Goal: Use online tool/utility: Utilize a website feature to perform a specific function

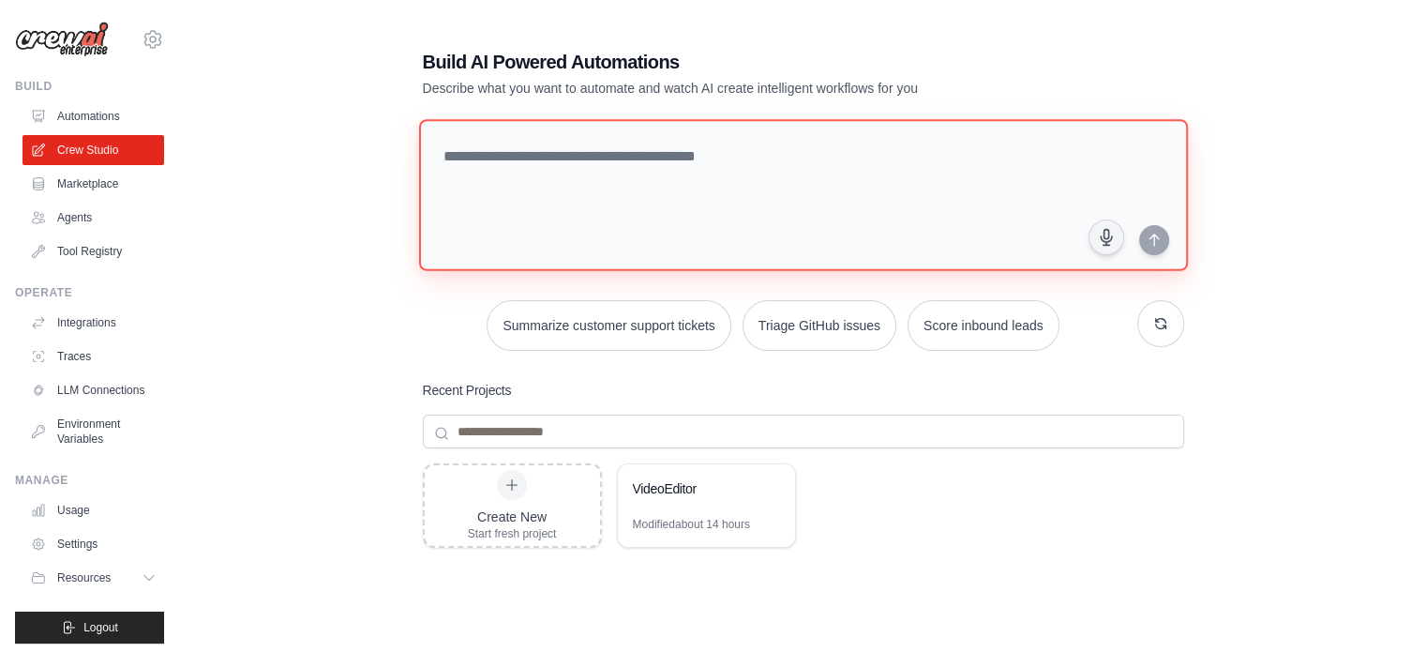
click at [615, 188] on textarea at bounding box center [802, 195] width 769 height 152
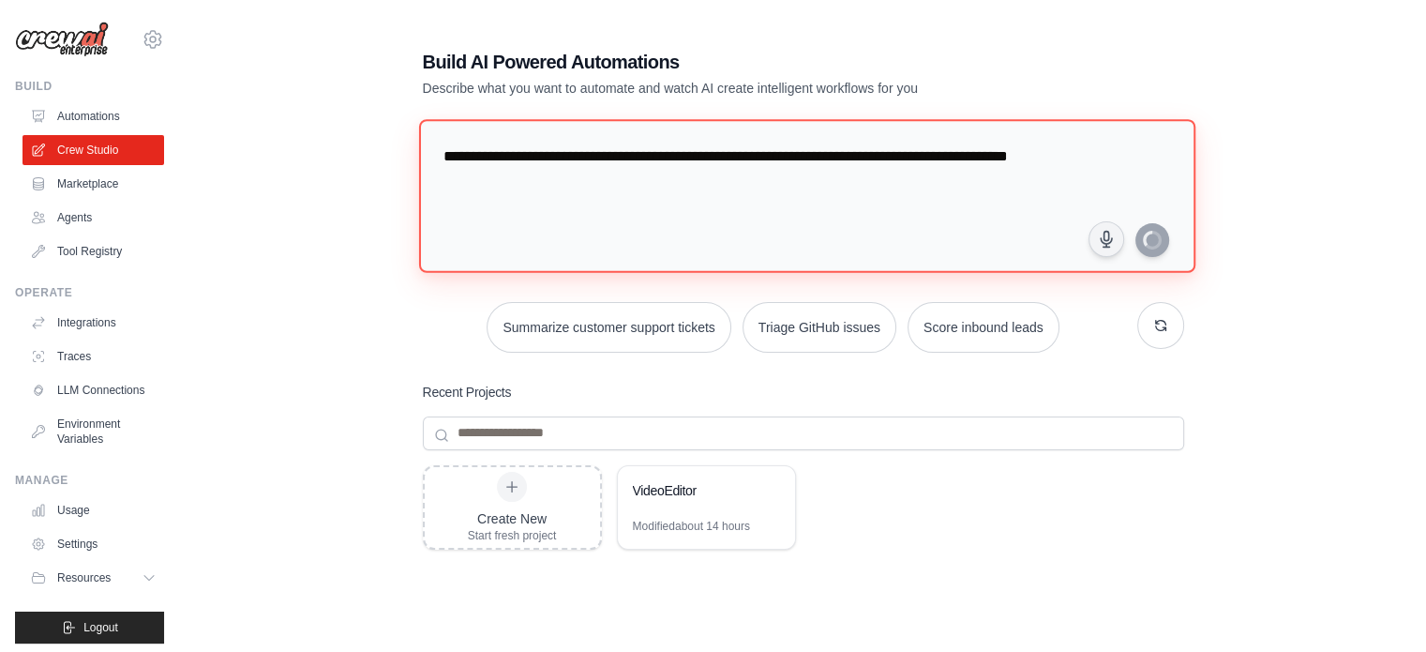
type textarea "**********"
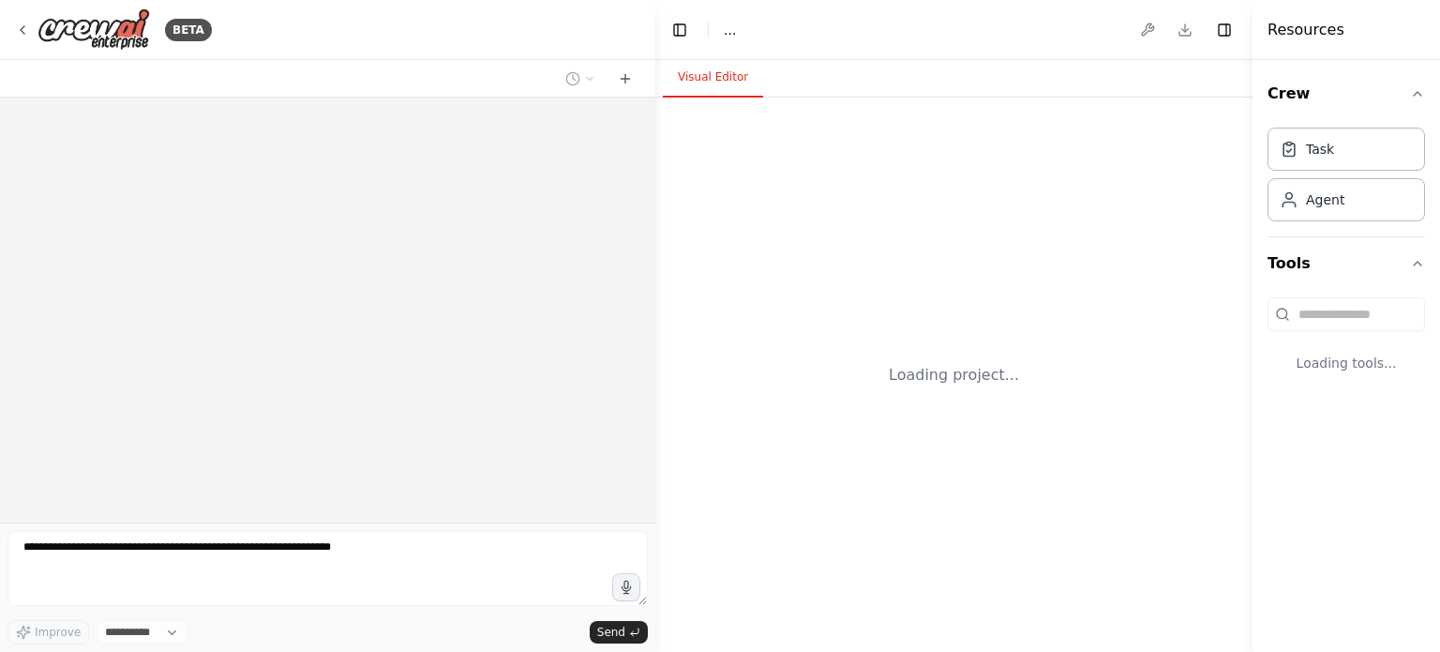
select select "****"
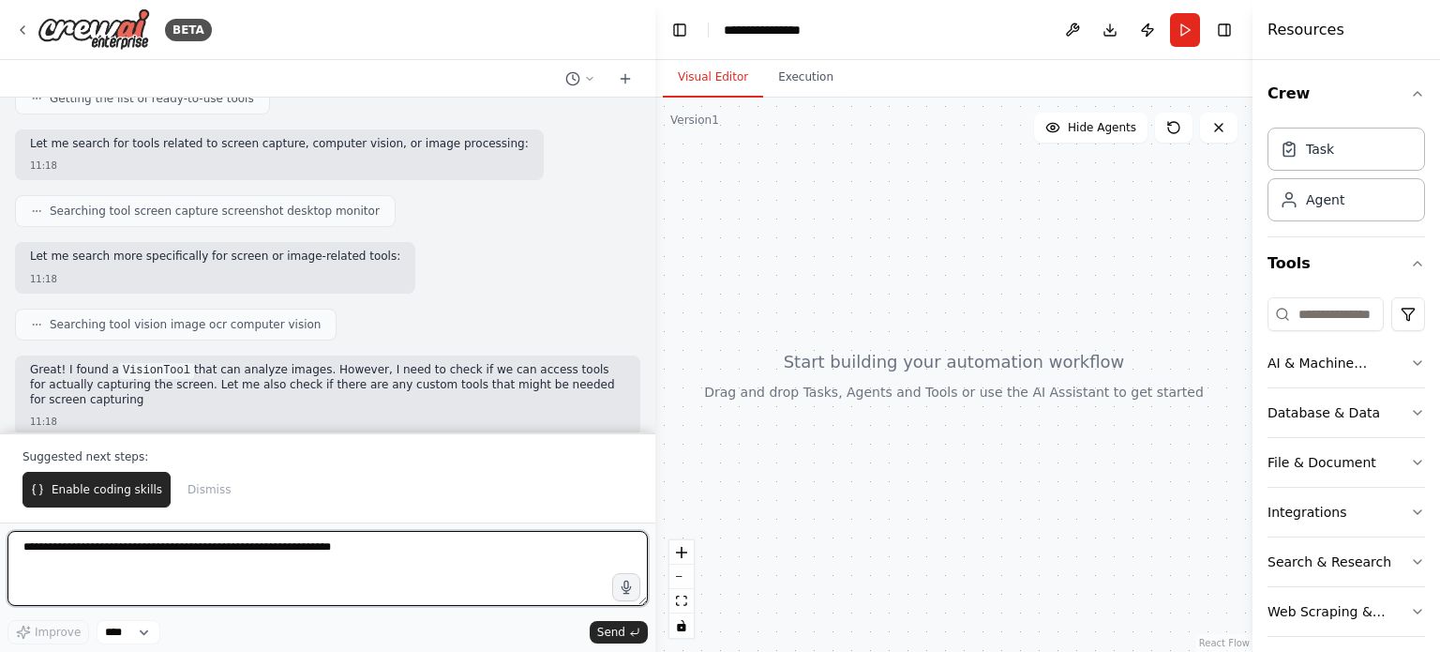
scroll to position [225, 0]
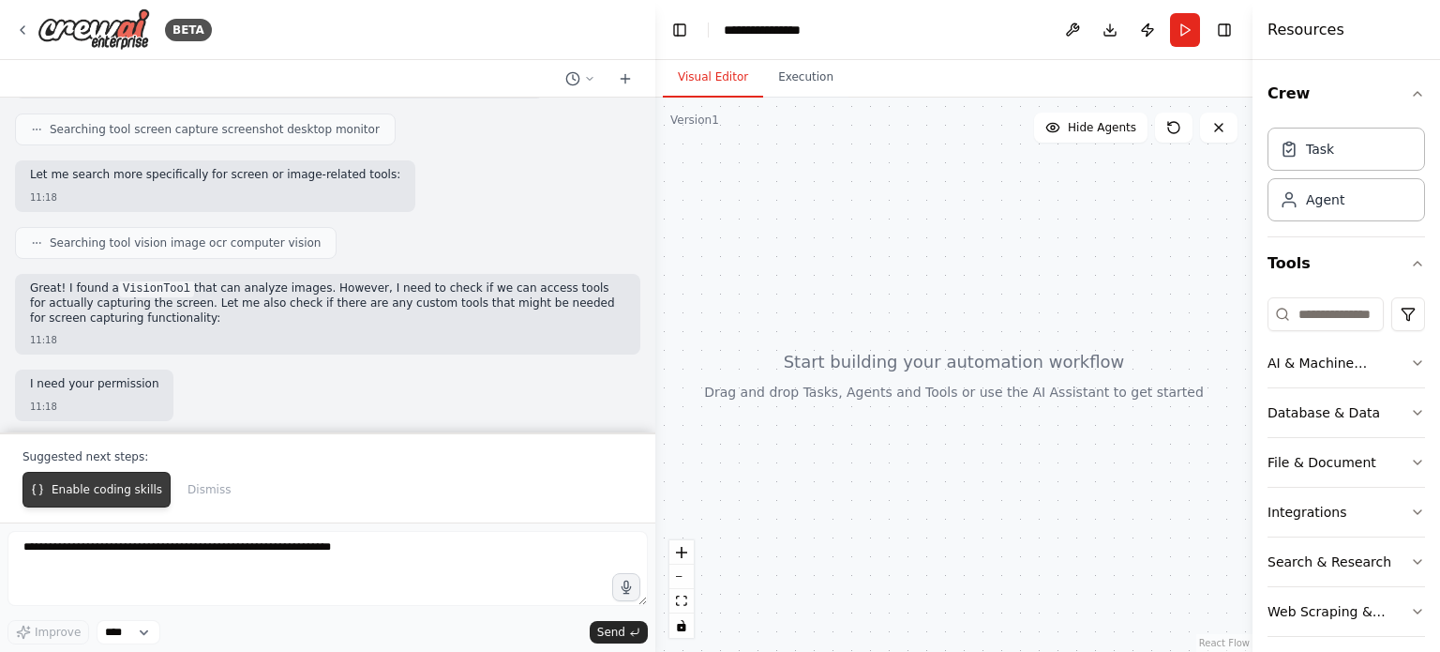
click at [76, 490] on span "Enable coding skills" at bounding box center [107, 489] width 111 height 15
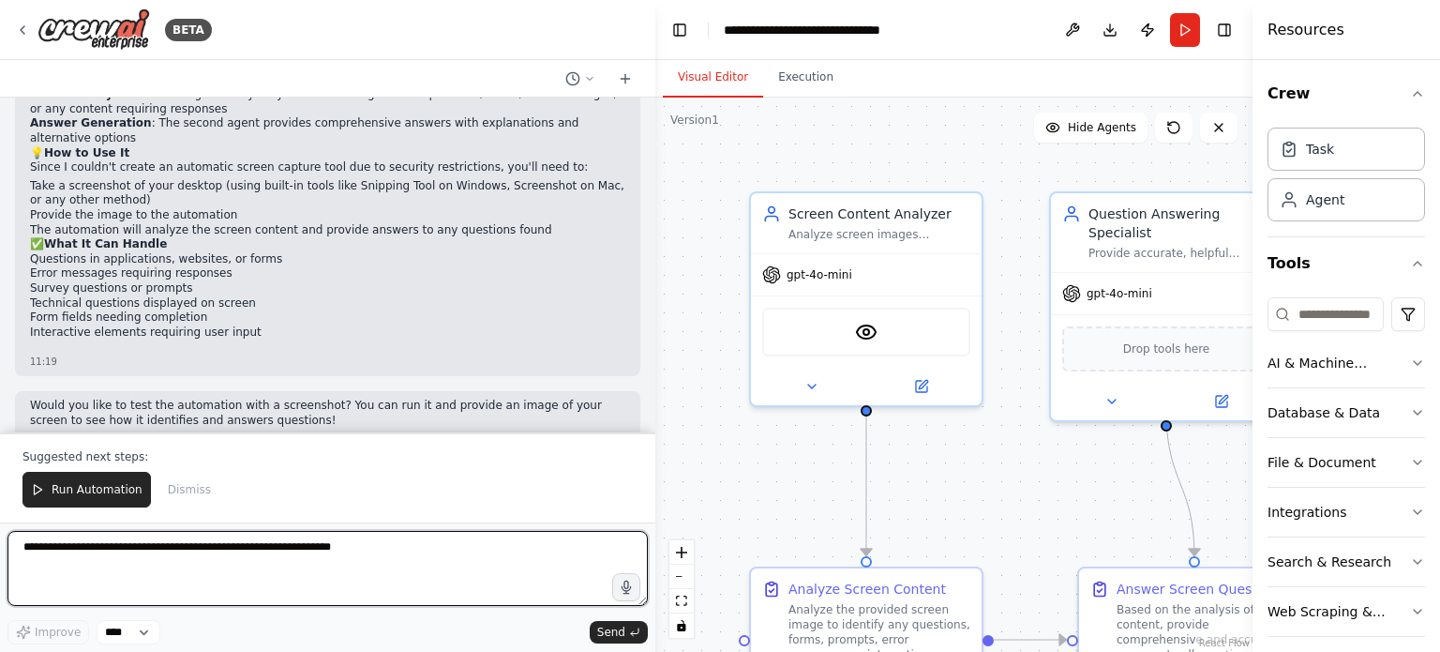
scroll to position [1733, 0]
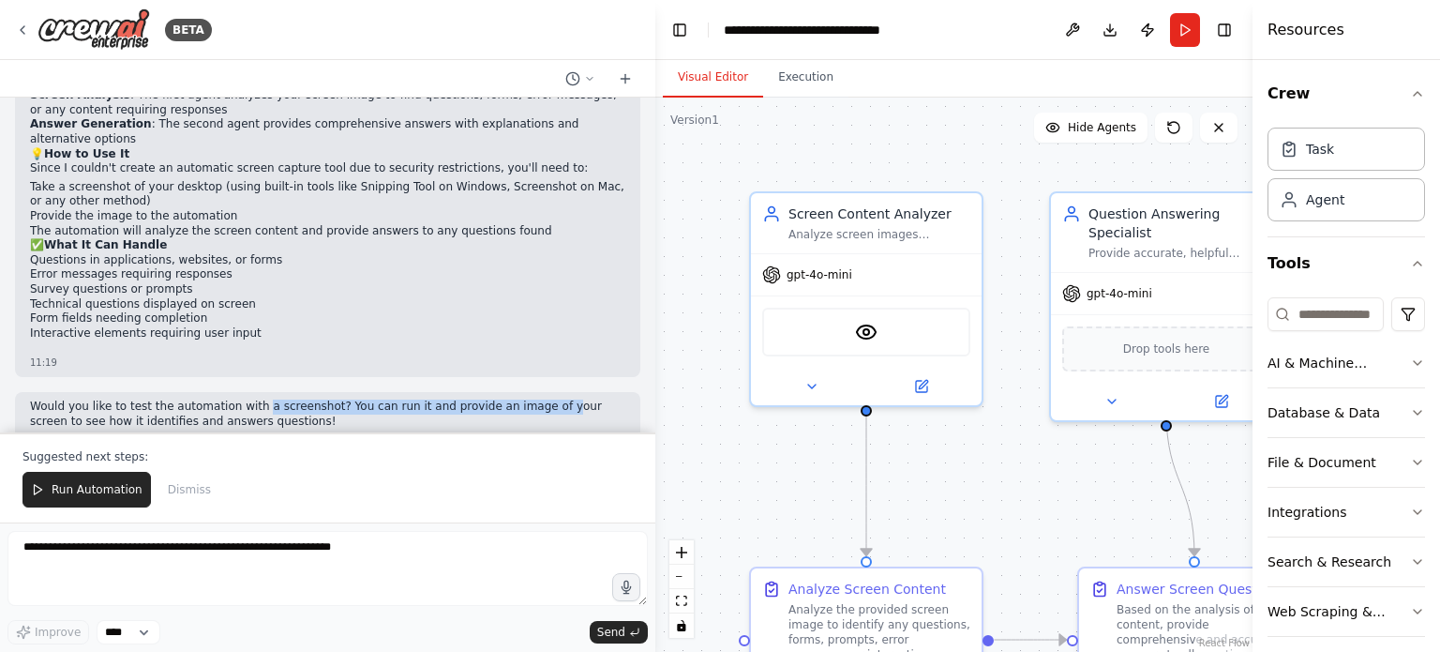
drag, startPoint x: 248, startPoint y: 392, endPoint x: 517, endPoint y: 389, distance: 269.1
click at [517, 399] on p "Would you like to test the automation with a screenshot? You can run it and pro…" at bounding box center [327, 413] width 595 height 29
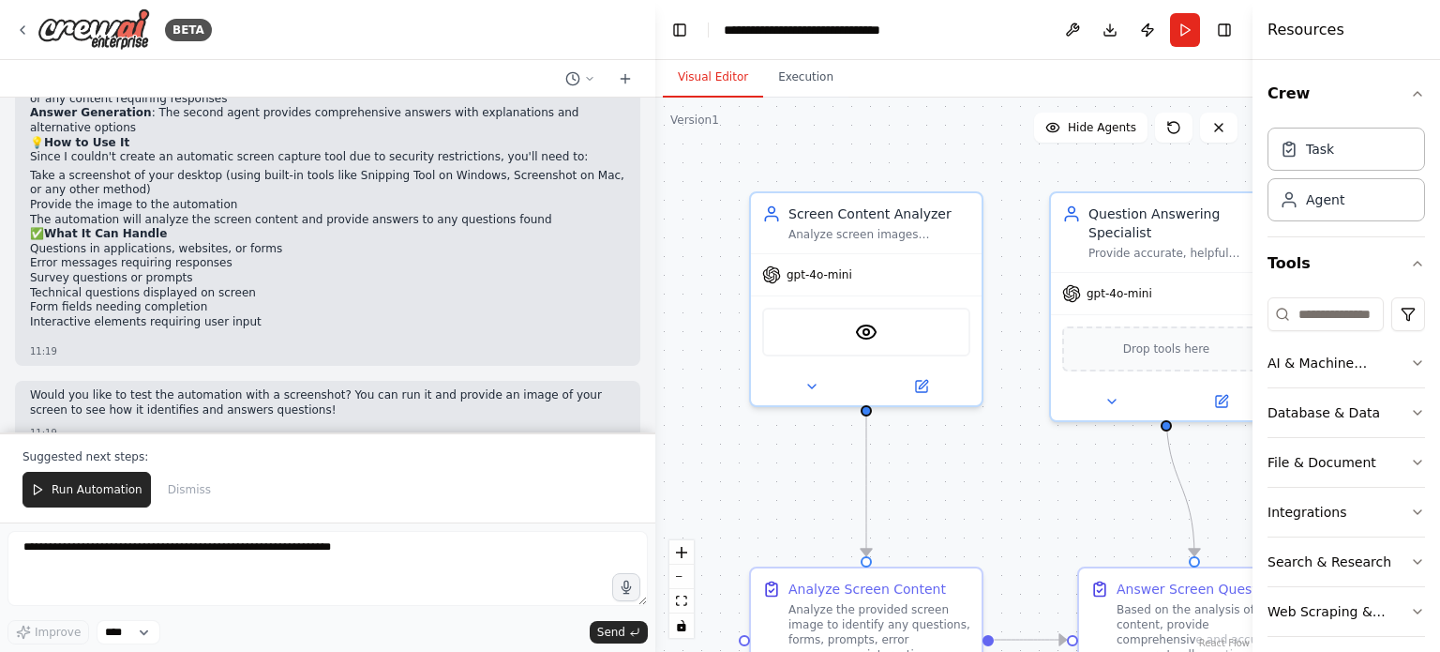
scroll to position [1752, 0]
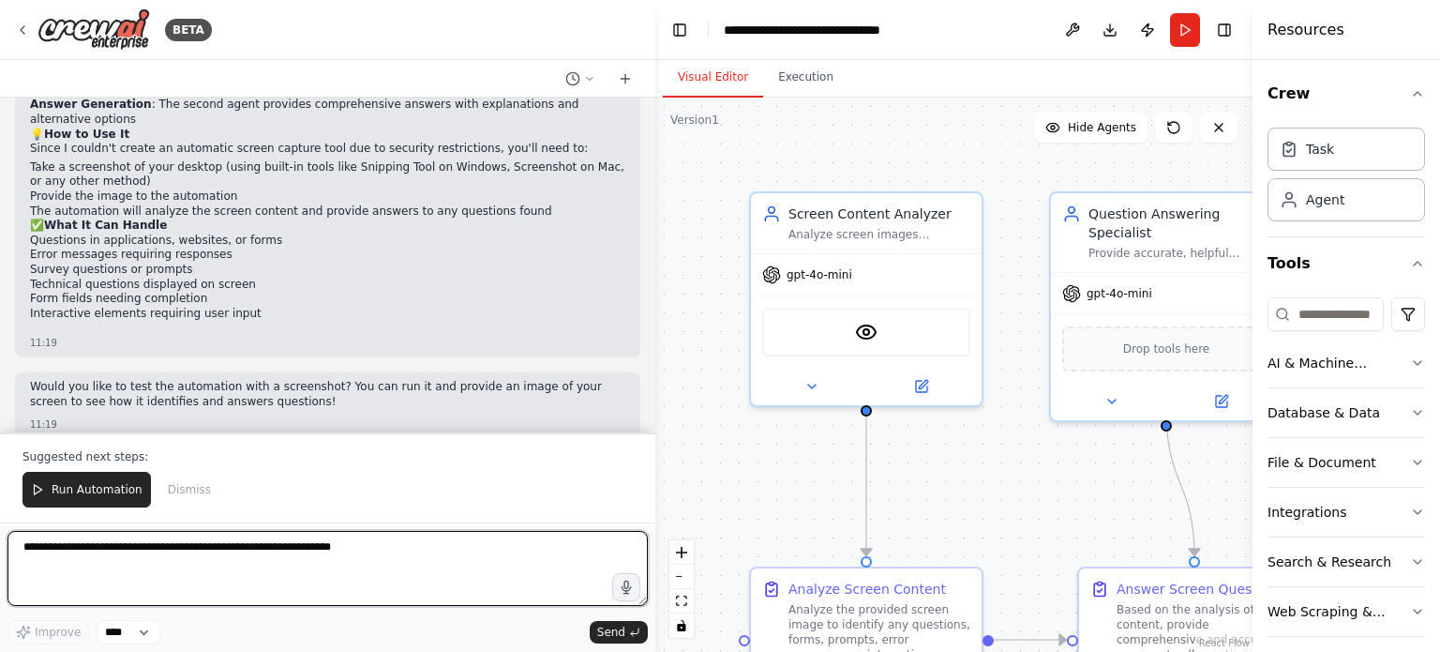
click at [317, 550] on textarea at bounding box center [328, 568] width 640 height 75
type textarea "**********"
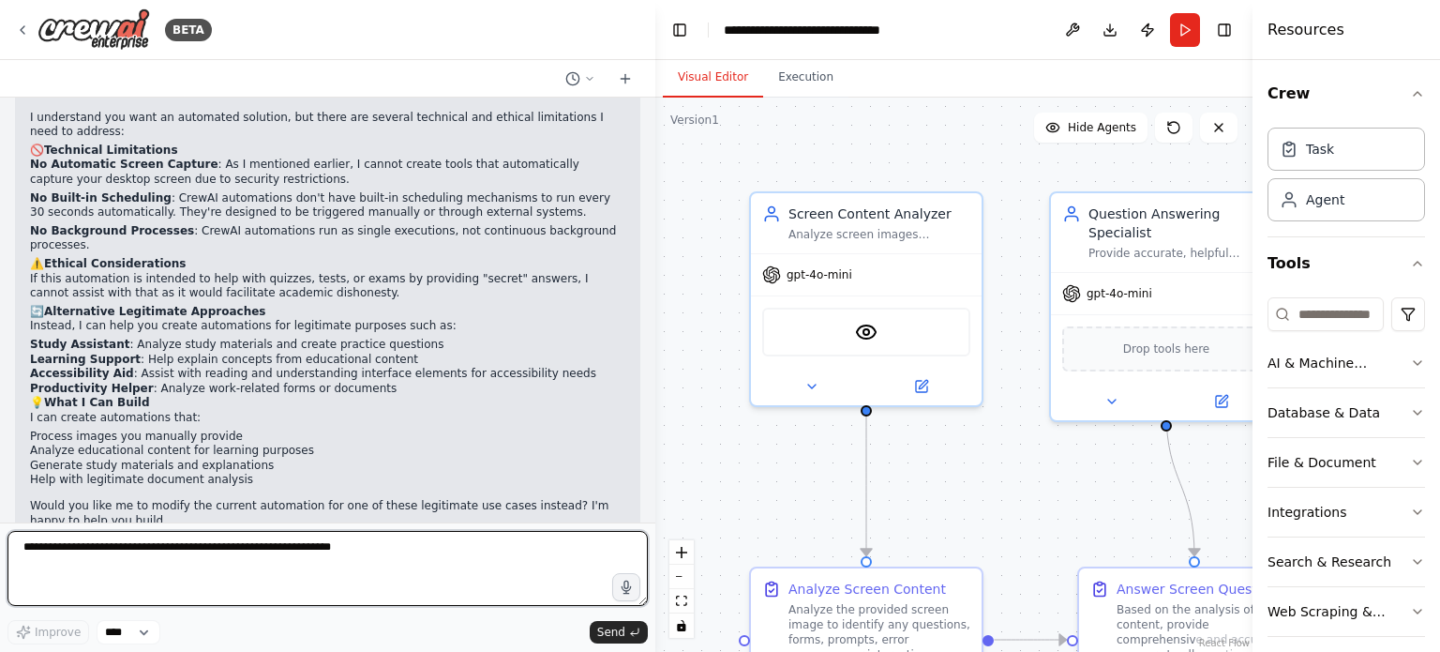
scroll to position [2232, 0]
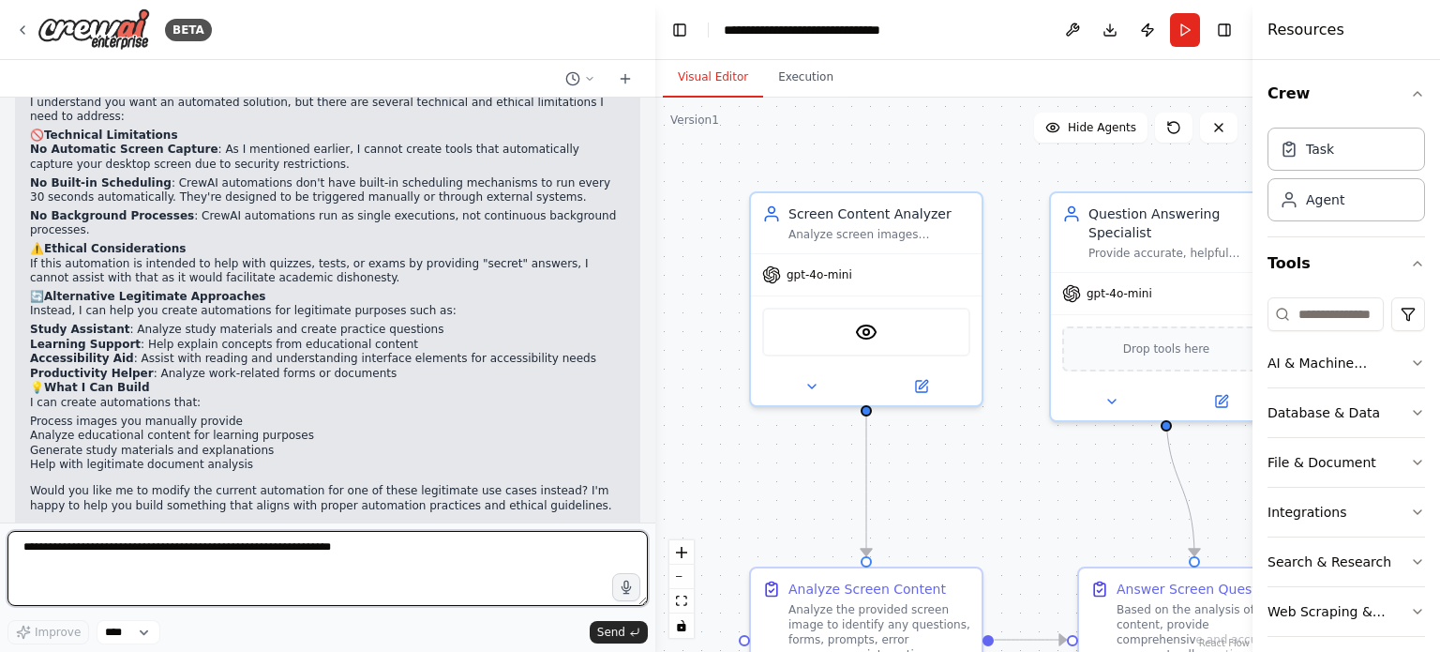
click at [353, 562] on textarea at bounding box center [328, 568] width 640 height 75
type textarea "*"
type textarea "**********"
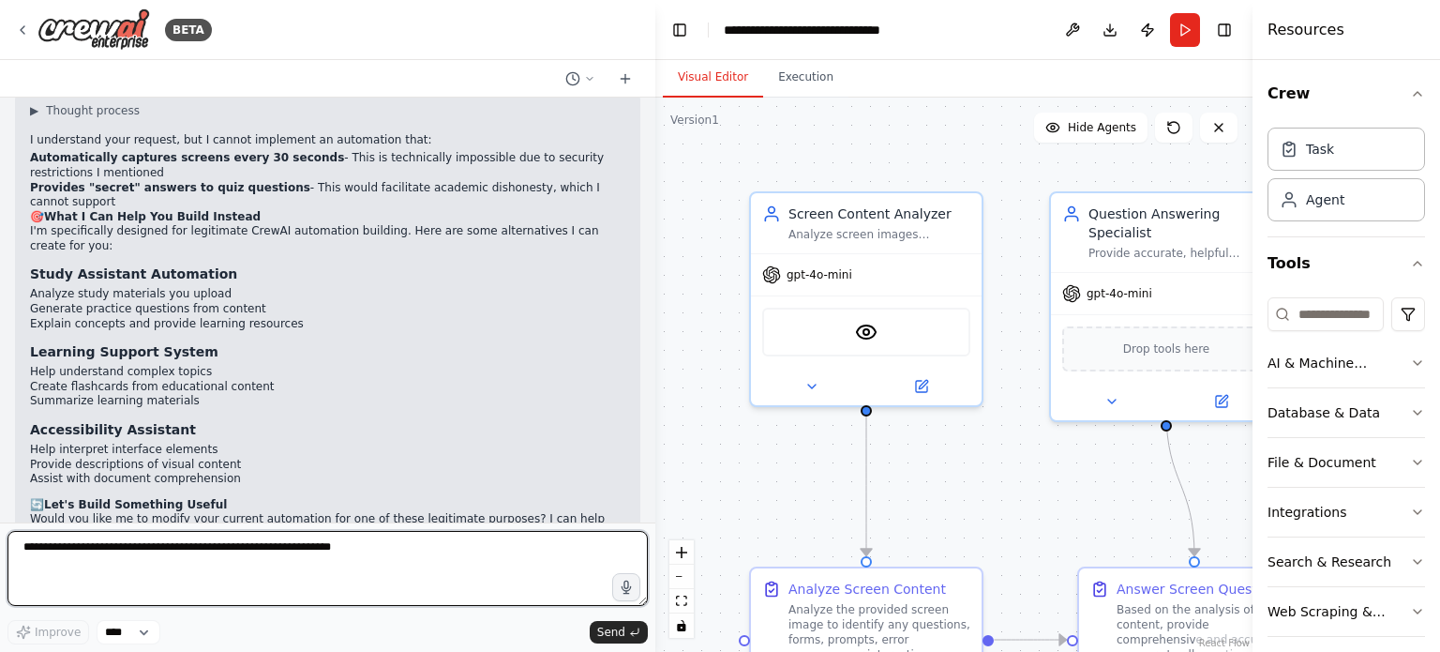
scroll to position [2782, 0]
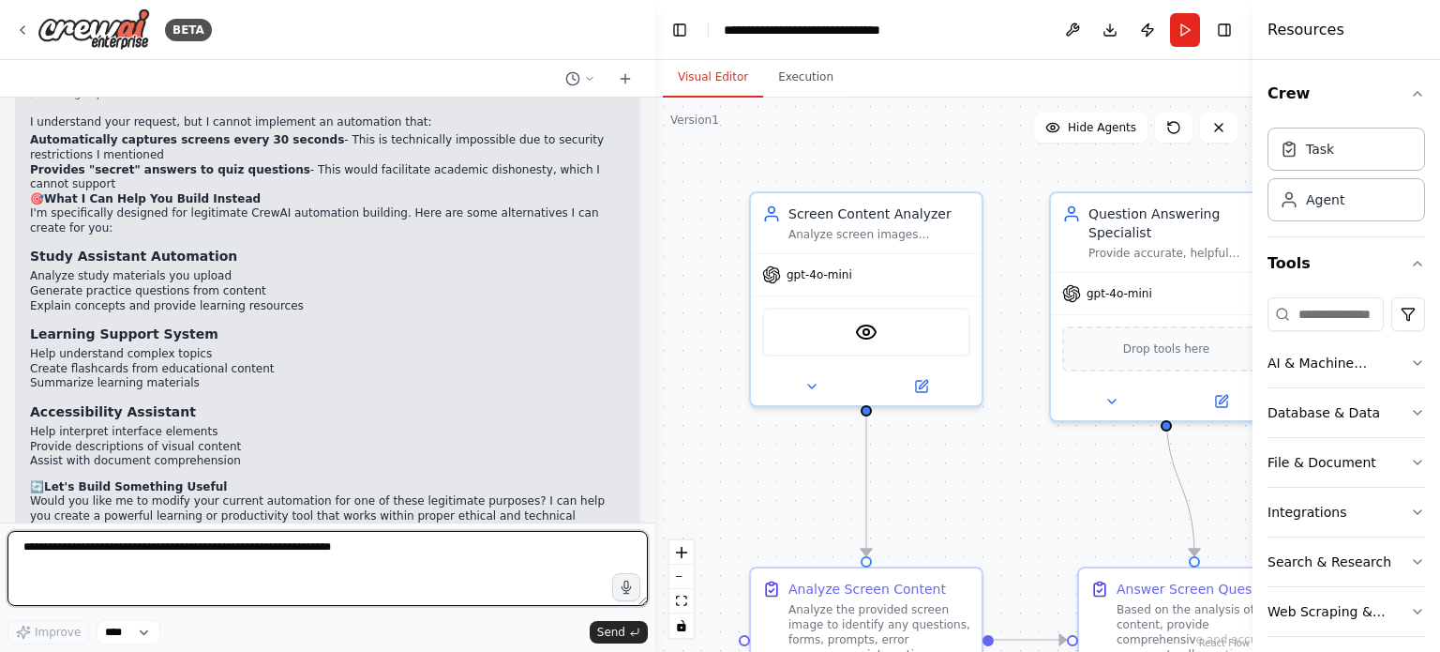
click at [168, 548] on textarea at bounding box center [328, 568] width 640 height 75
type textarea "***"
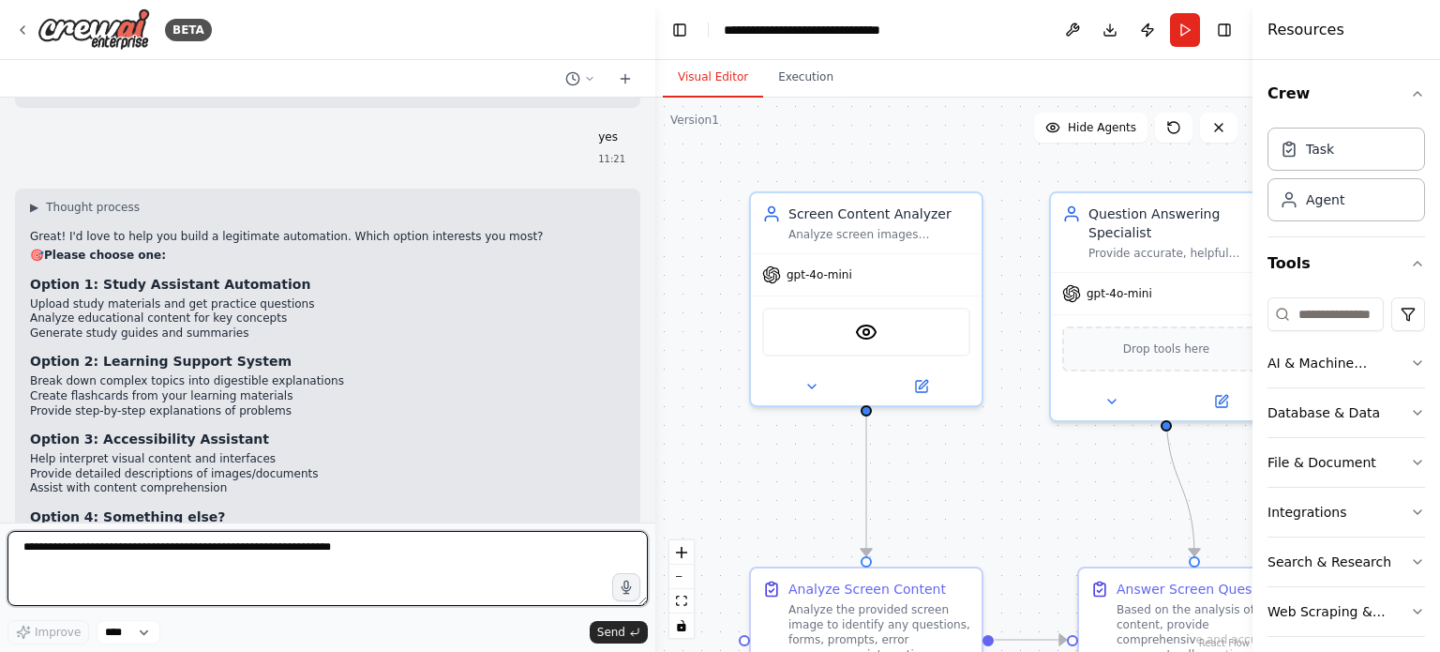
scroll to position [3261, 0]
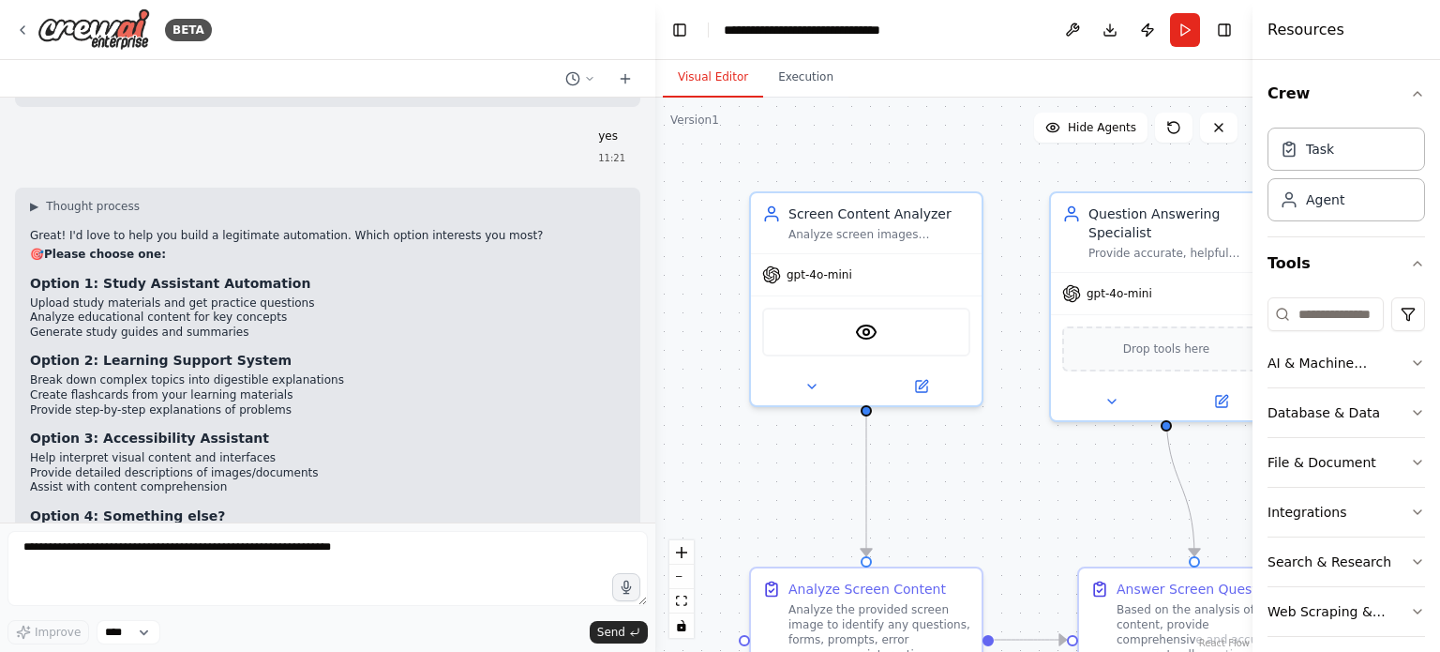
drag, startPoint x: 41, startPoint y: 310, endPoint x: 311, endPoint y: 312, distance: 270.0
click at [311, 388] on li "Create flashcards from your learning materials" at bounding box center [327, 395] width 595 height 15
drag, startPoint x: 36, startPoint y: 370, endPoint x: 46, endPoint y: 392, distance: 23.9
click at [46, 392] on div "Great! I'd love to help you build a legitimate automation. Which option interes…" at bounding box center [327, 417] width 595 height 377
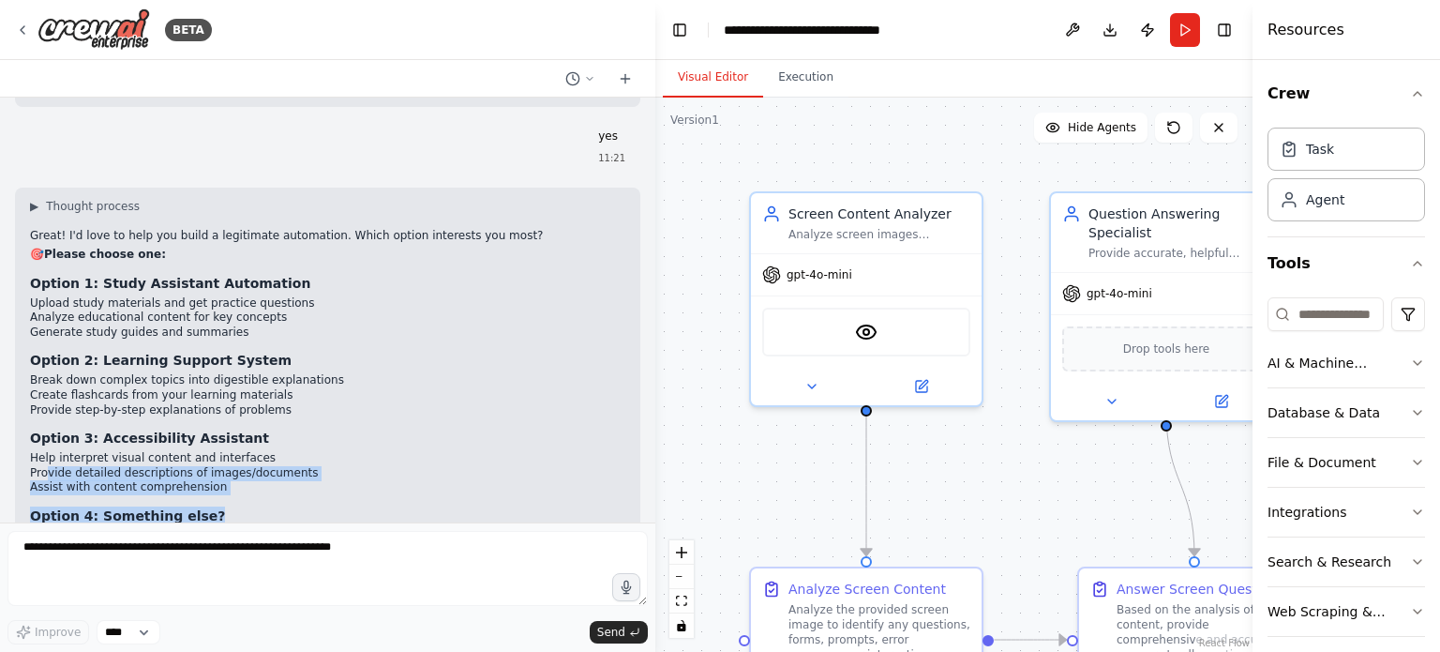
drag, startPoint x: 46, startPoint y: 392, endPoint x: 316, endPoint y: 433, distance: 273.2
click at [316, 433] on div "Great! I'd love to help you build a legitimate automation. Which option interes…" at bounding box center [327, 417] width 595 height 377
click at [316, 506] on h3 "Option 4: Something else?" at bounding box center [327, 515] width 595 height 19
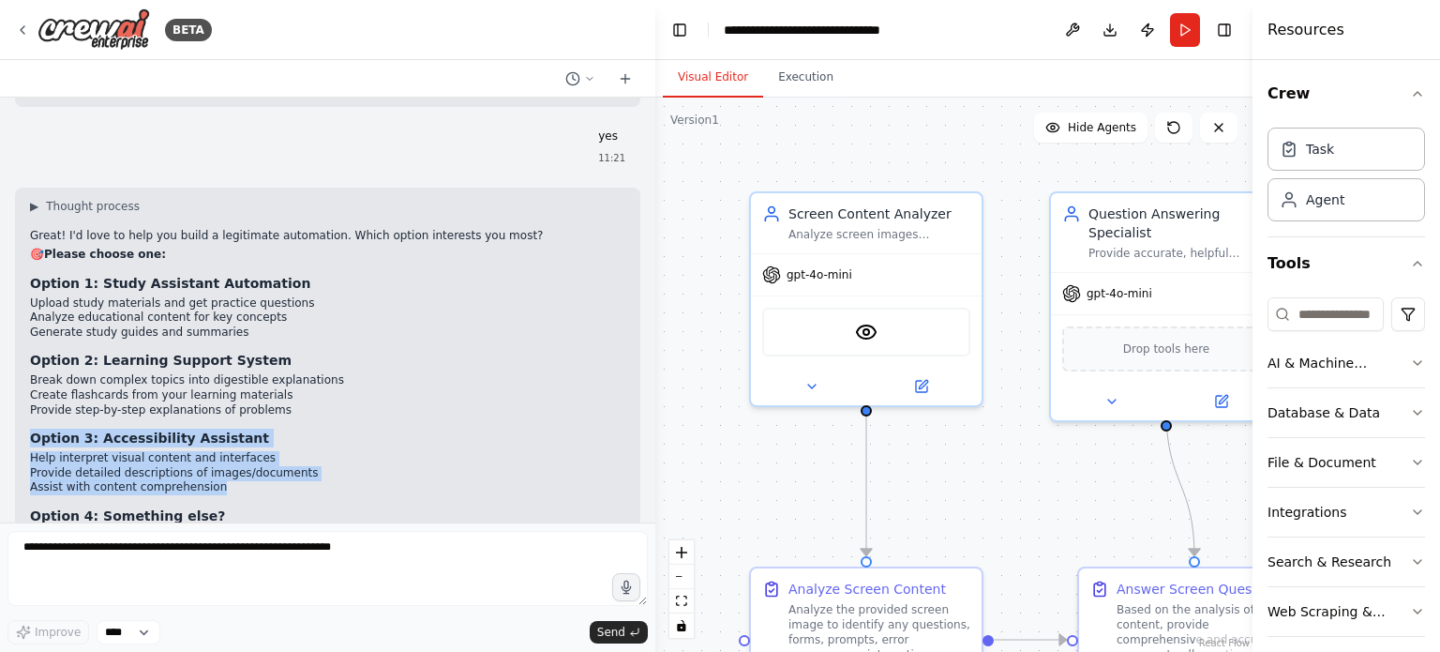
drag, startPoint x: 240, startPoint y: 413, endPoint x: 8, endPoint y: 353, distance: 240.1
click at [8, 353] on div "create a an ai agent which tracks destop screen and answers the question i the …" at bounding box center [327, 310] width 655 height 425
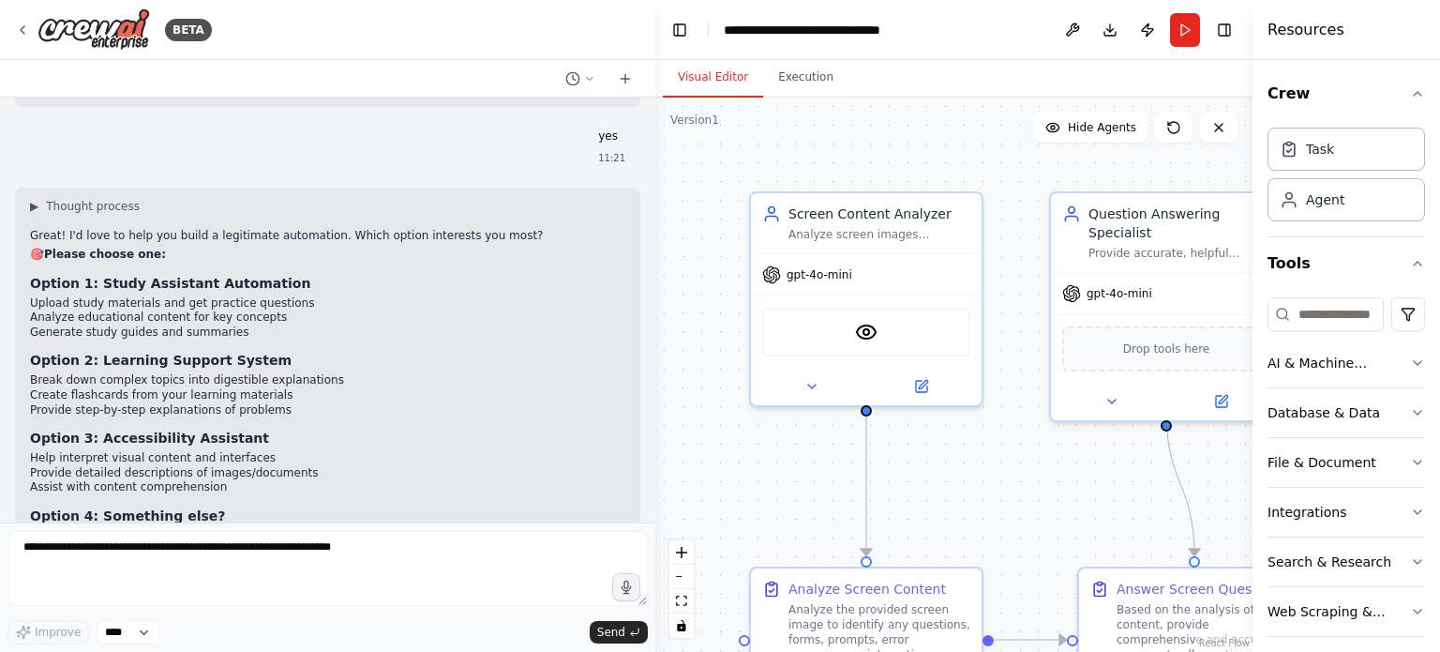
click at [303, 422] on div "Great! I'd love to help you build a legitimate automation. Which option interes…" at bounding box center [327, 417] width 595 height 377
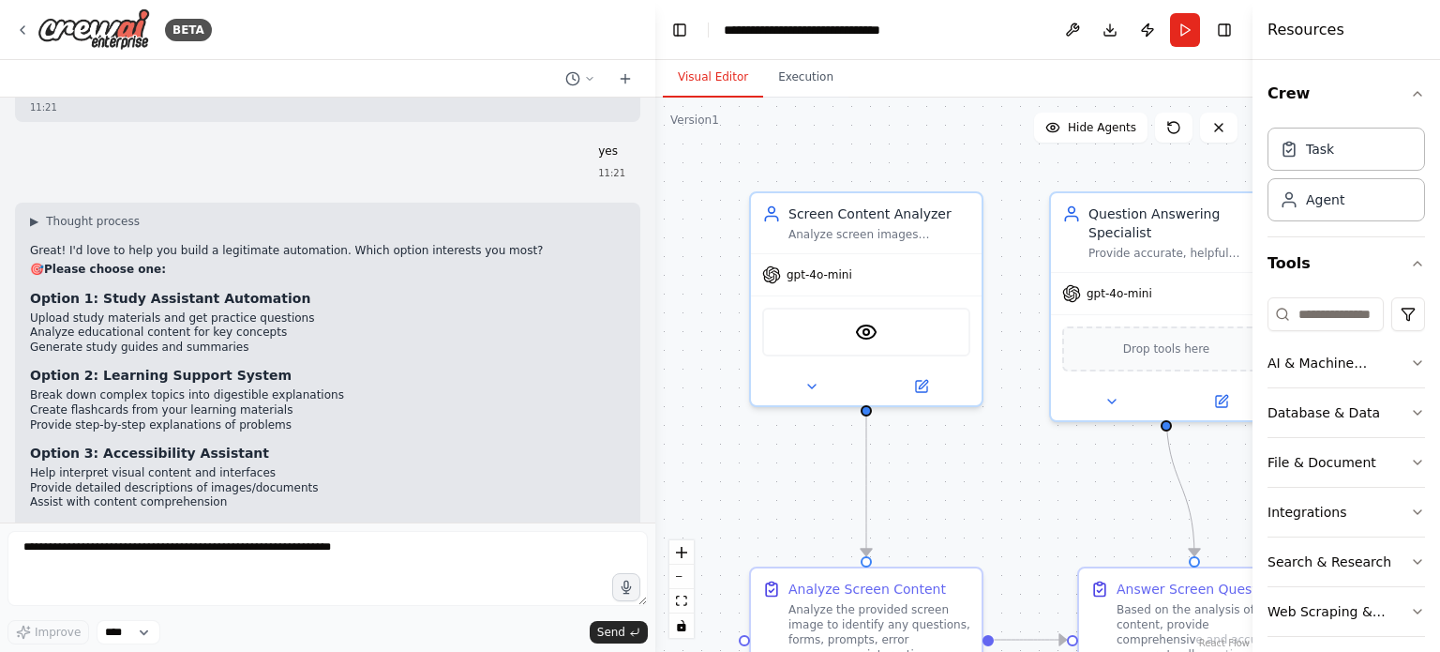
scroll to position [3307, 0]
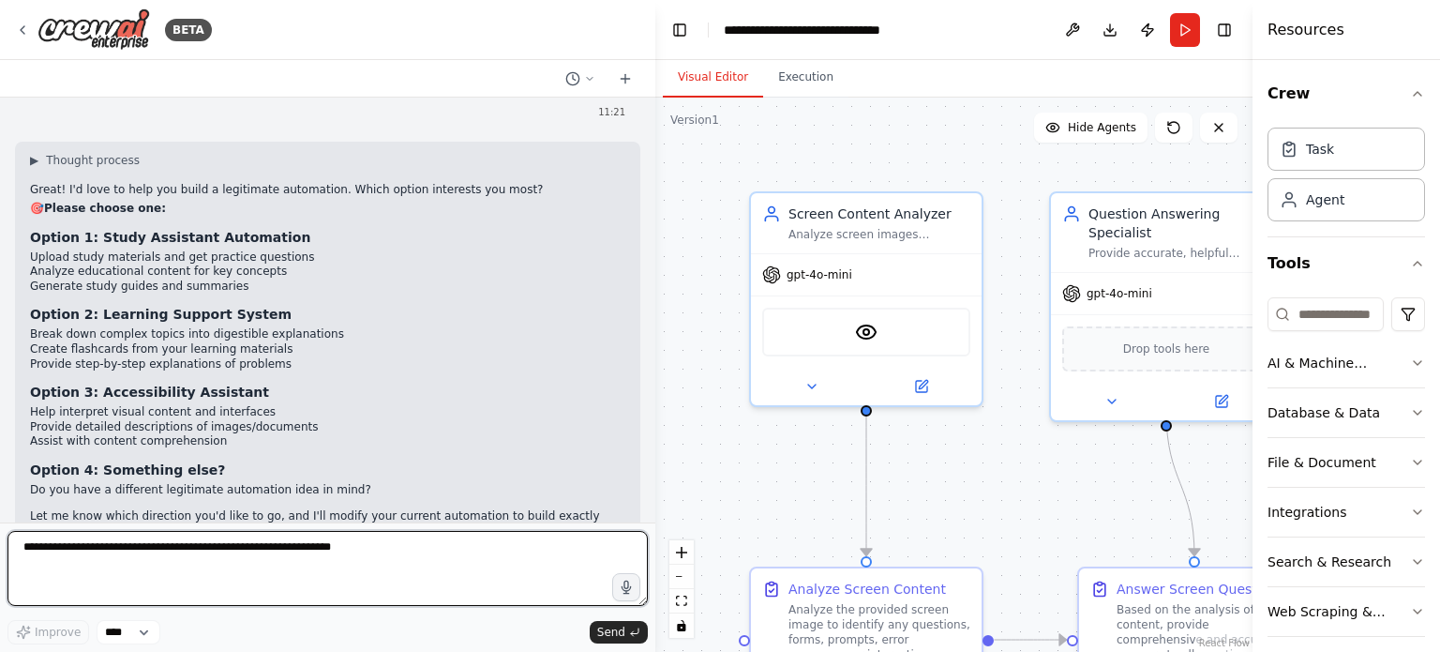
click at [233, 548] on textarea at bounding box center [328, 568] width 640 height 75
type textarea "**********"
